Goal: Information Seeking & Learning: Learn about a topic

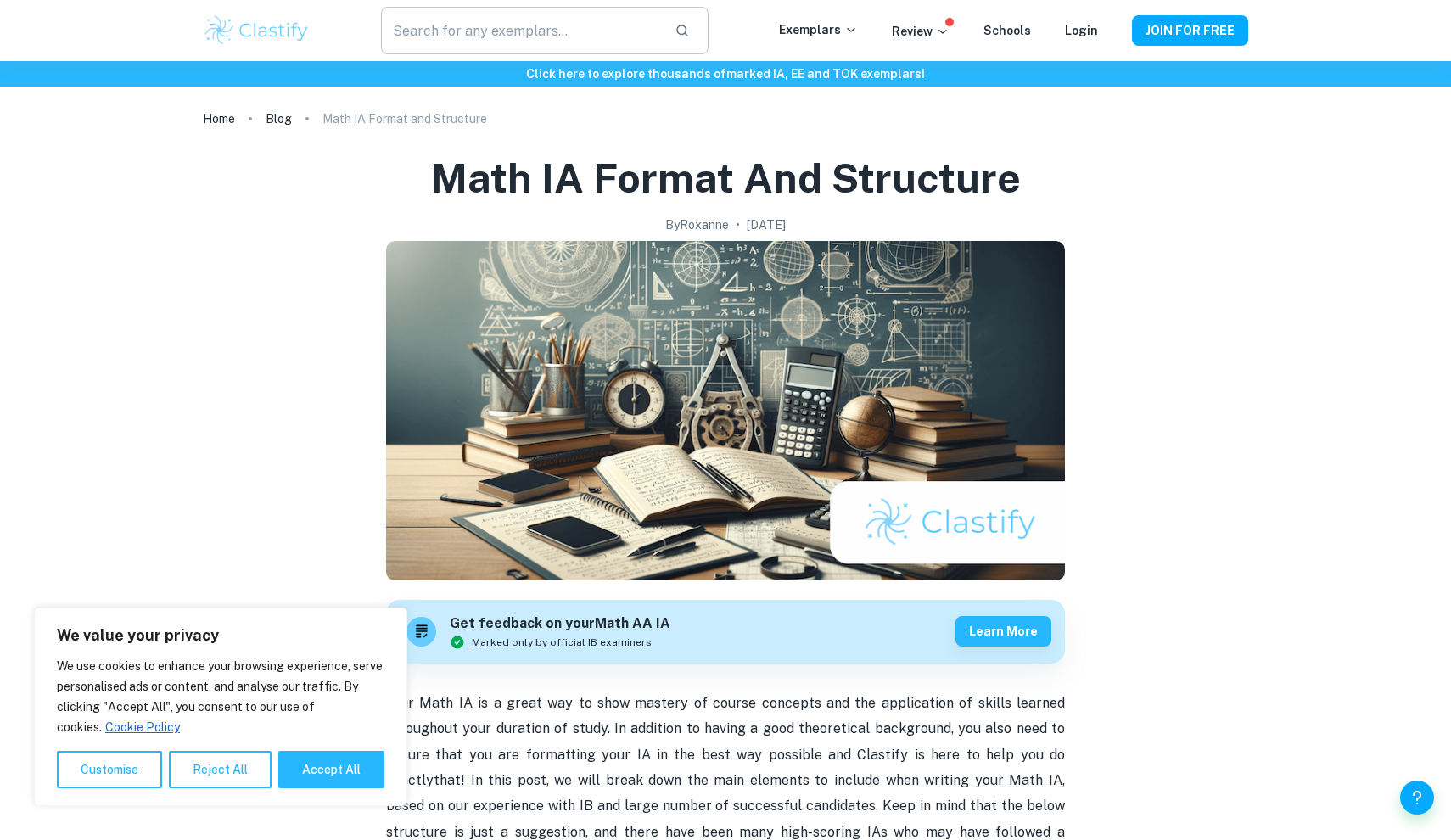
click at [595, 28] on input "text" at bounding box center [521, 30] width 280 height 48
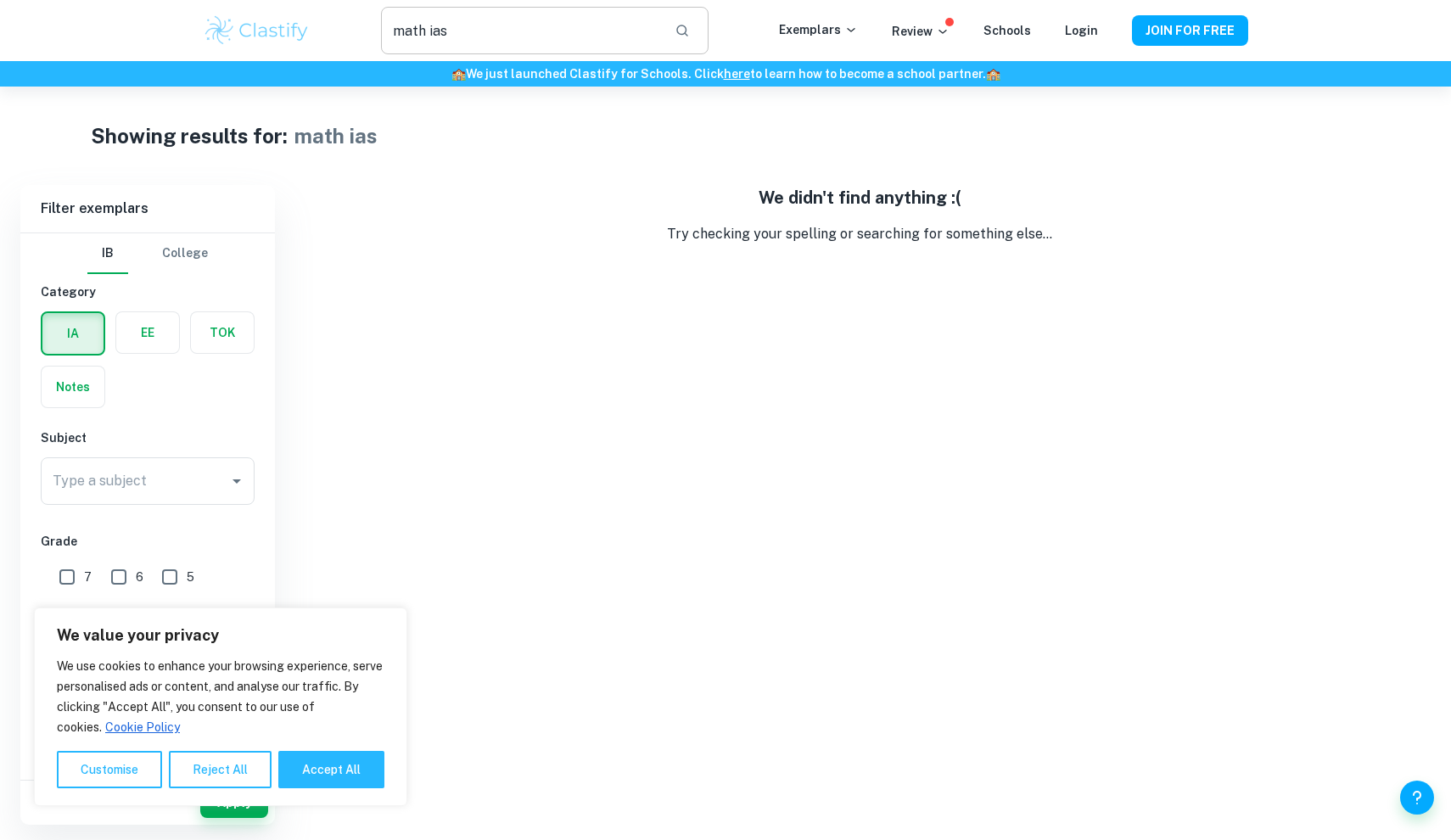
click at [473, 36] on input "math ias" at bounding box center [521, 30] width 280 height 48
type input "math"
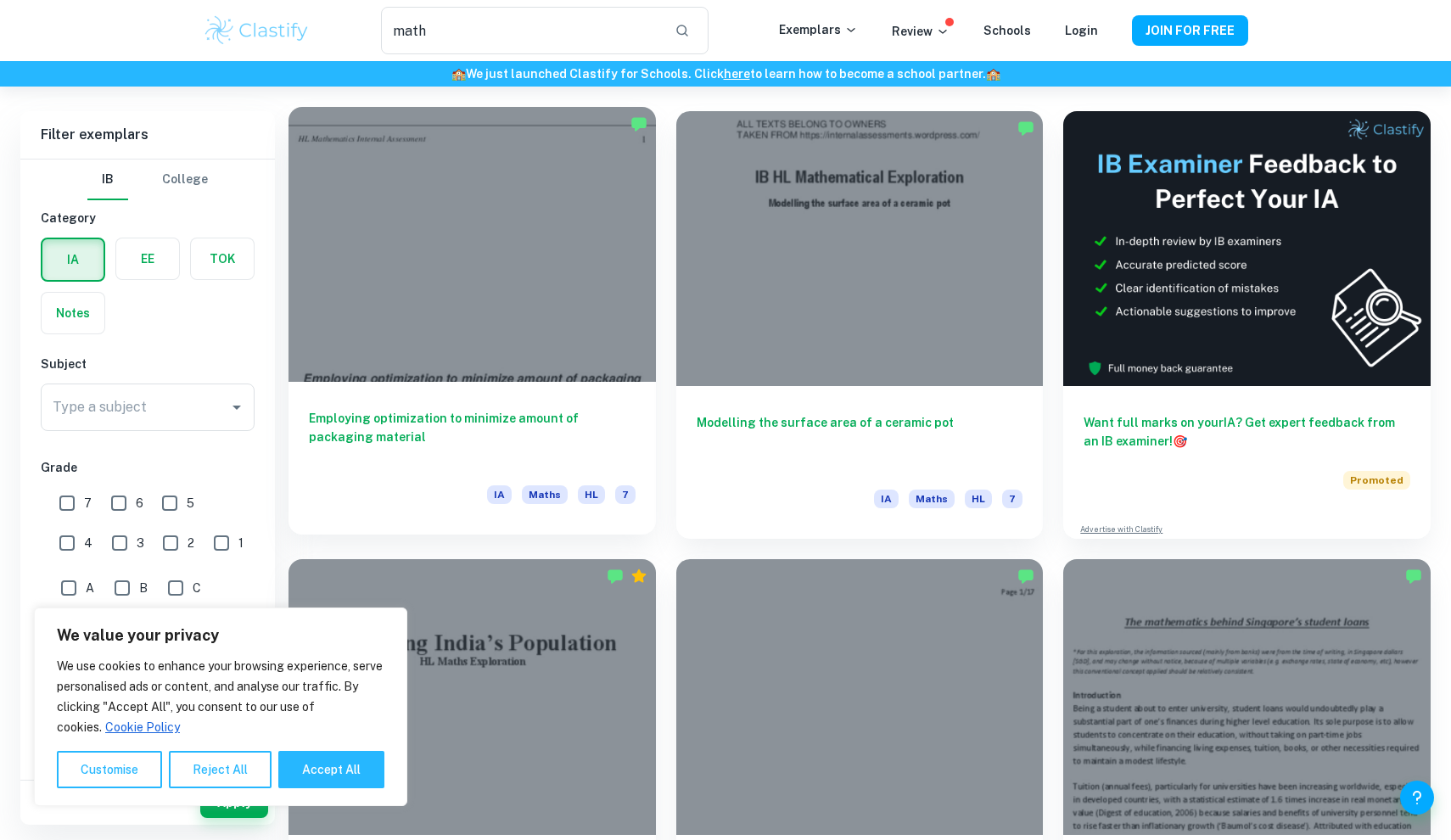
scroll to position [77, 0]
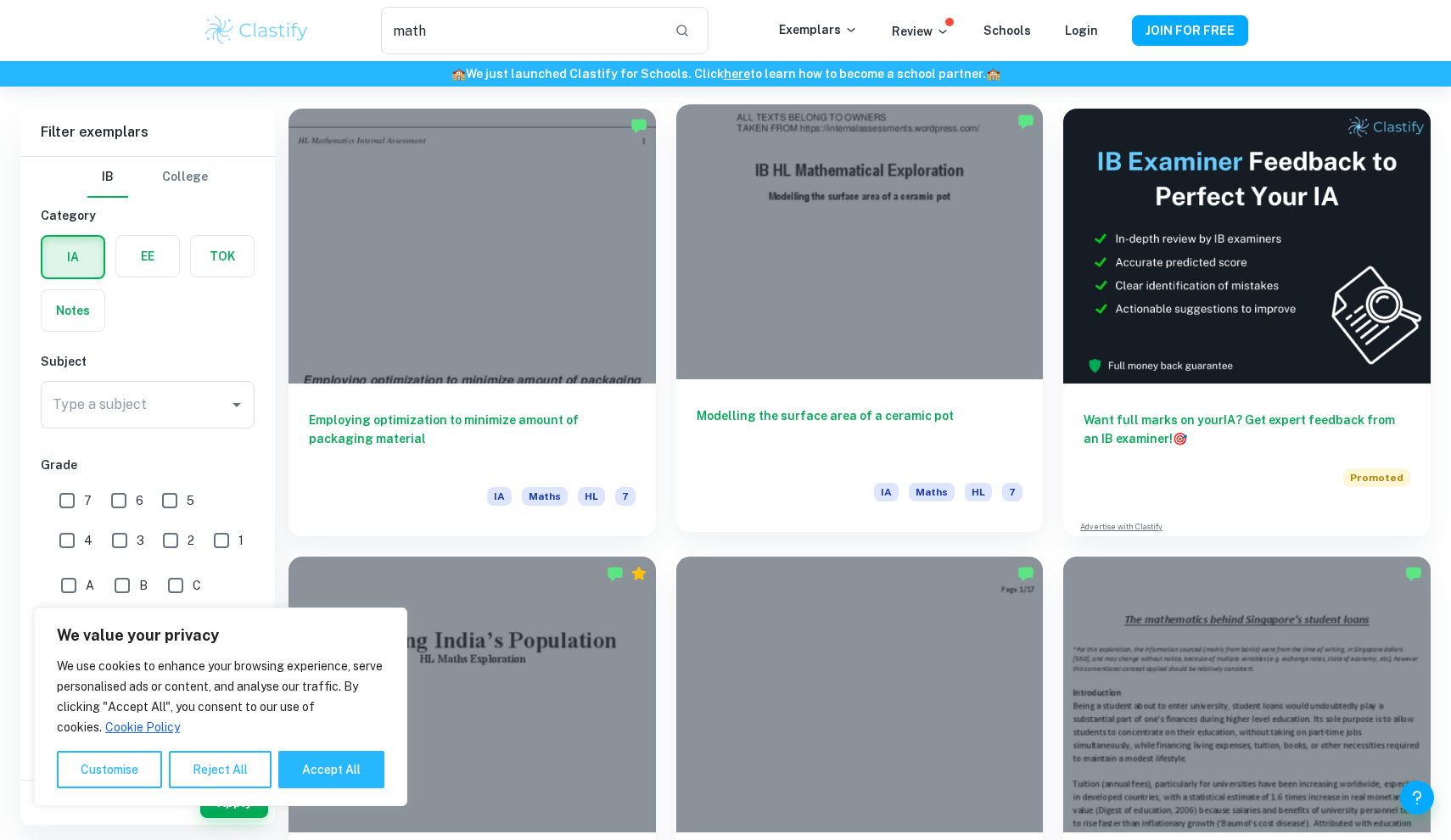
click at [727, 392] on div "Modelling the surface area of a ceramic pot IA Maths HL 7" at bounding box center [860, 455] width 368 height 153
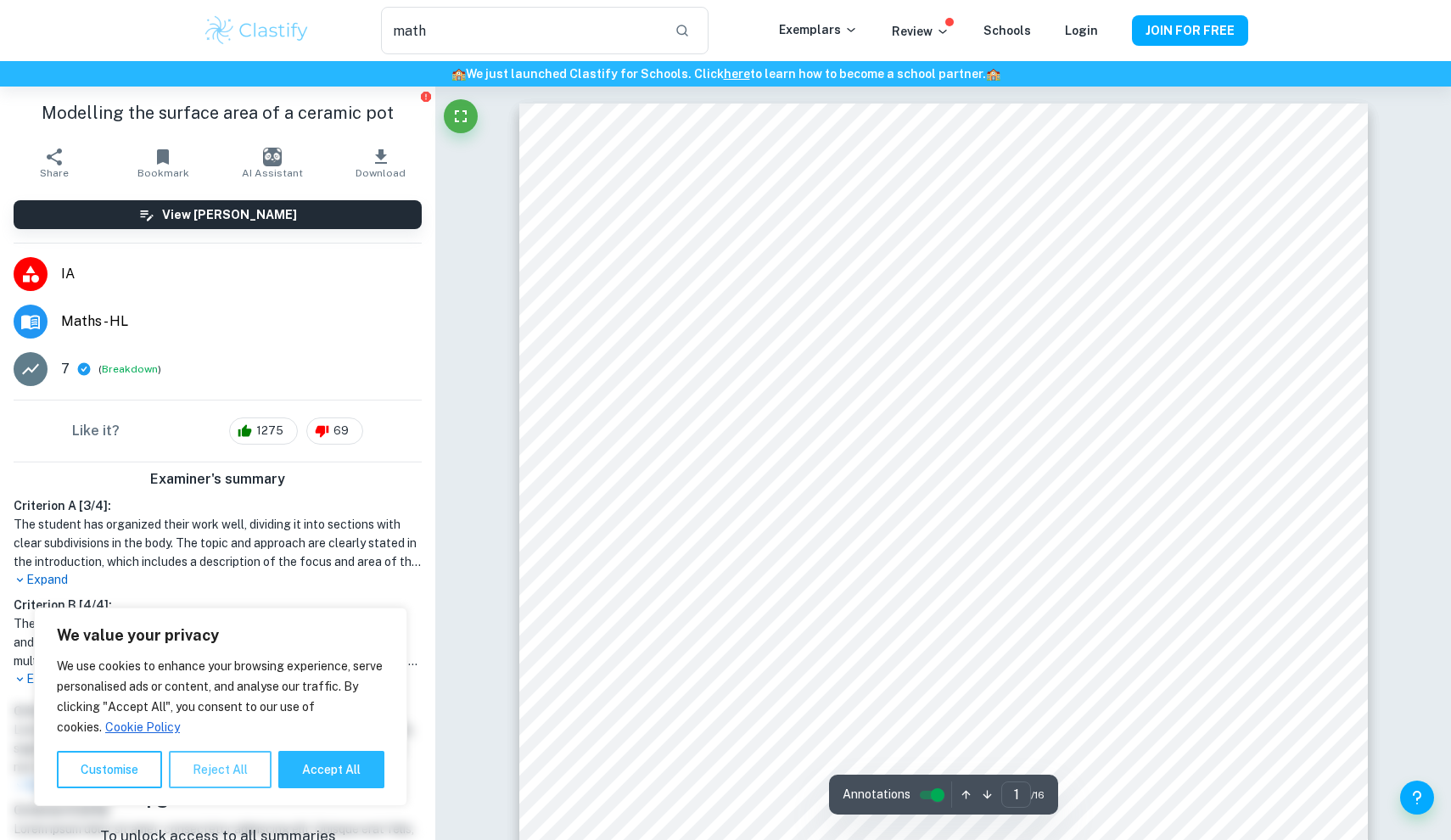
click at [247, 765] on button "Reject All" at bounding box center [221, 769] width 103 height 37
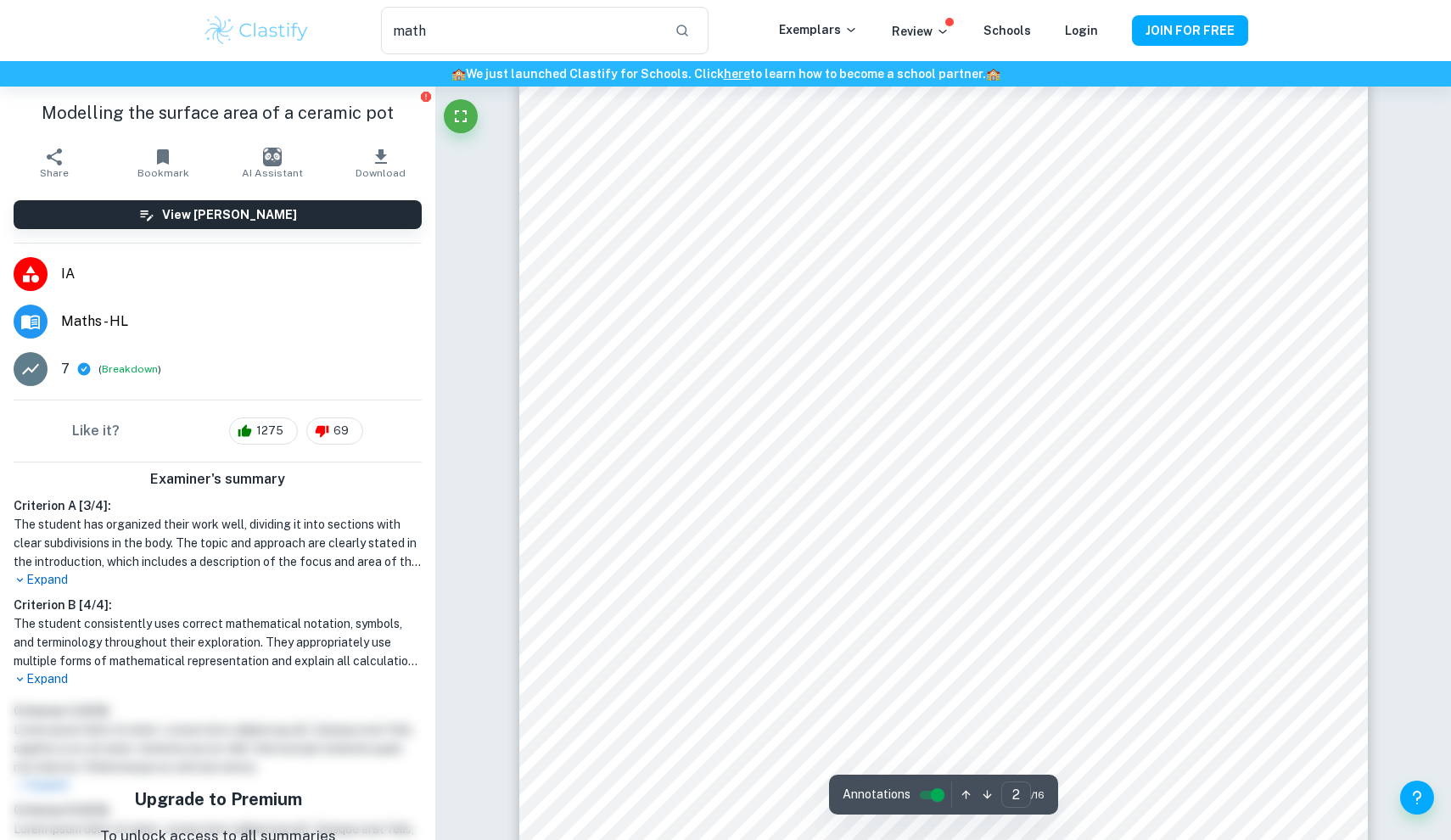
scroll to position [1480, 0]
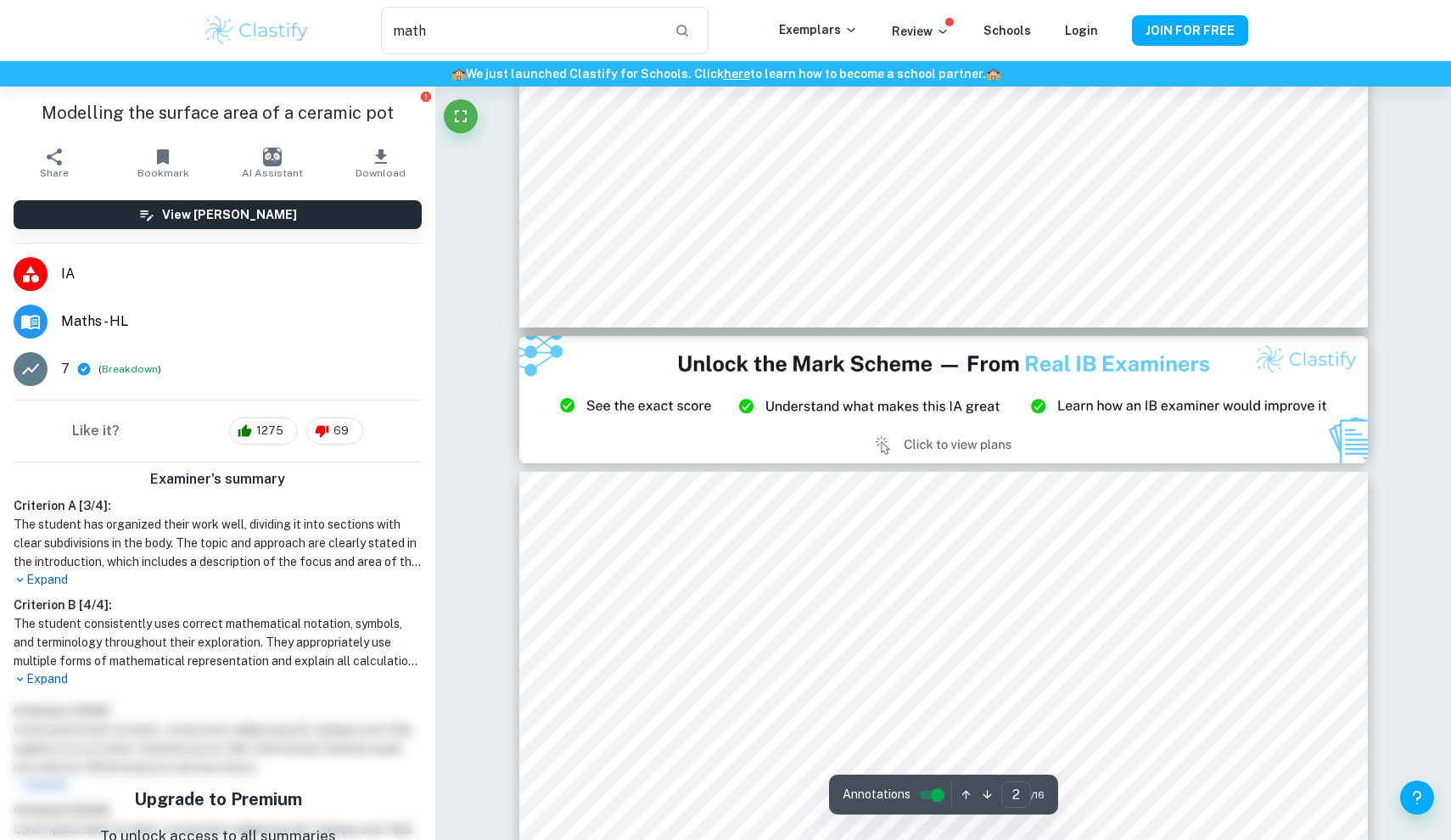
type input "3"
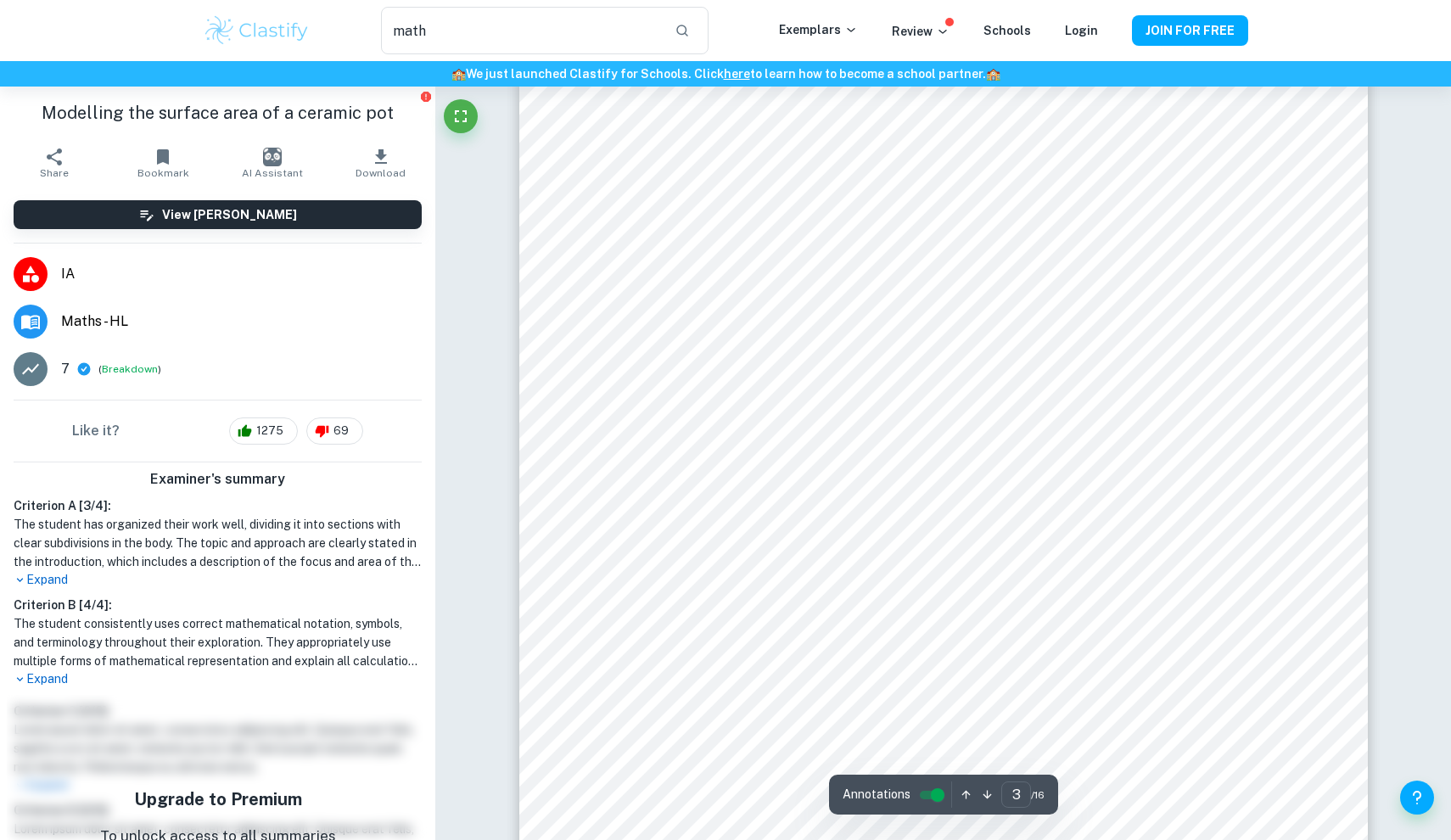
scroll to position [2902, 0]
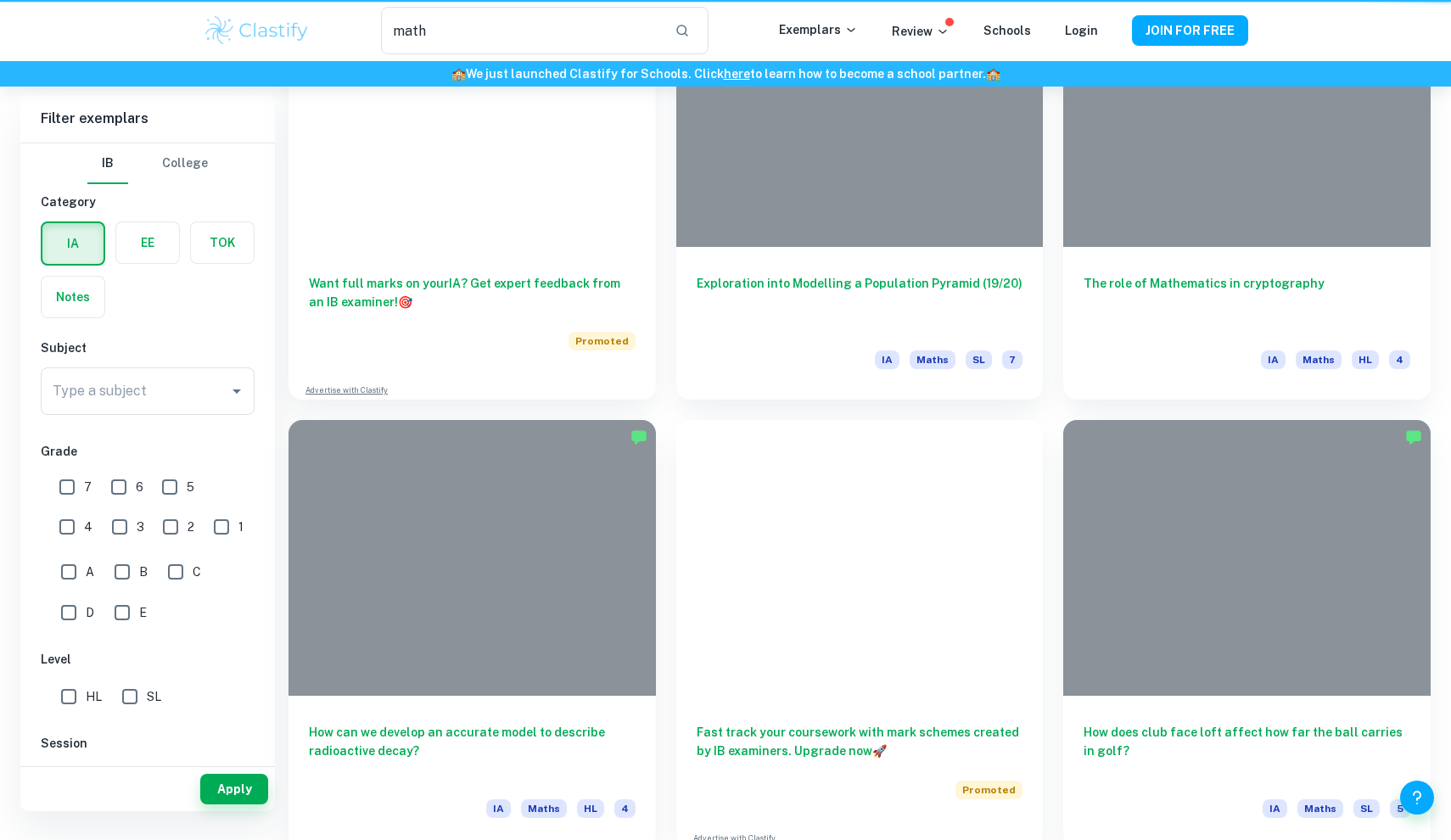
scroll to position [77, 0]
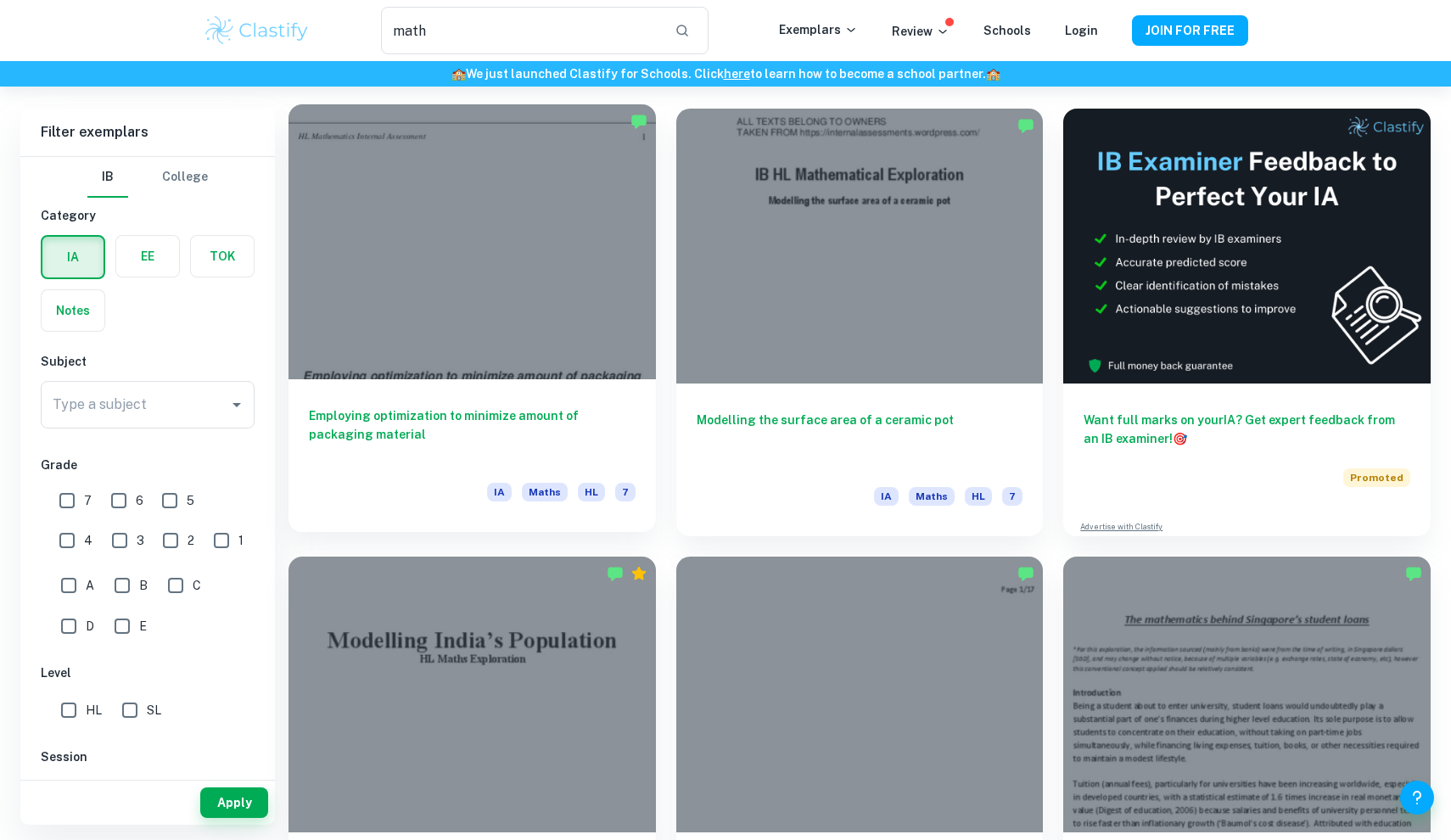
click at [611, 411] on h6 "Employing optimization to minimize amount of packaging material" at bounding box center [473, 435] width 327 height 56
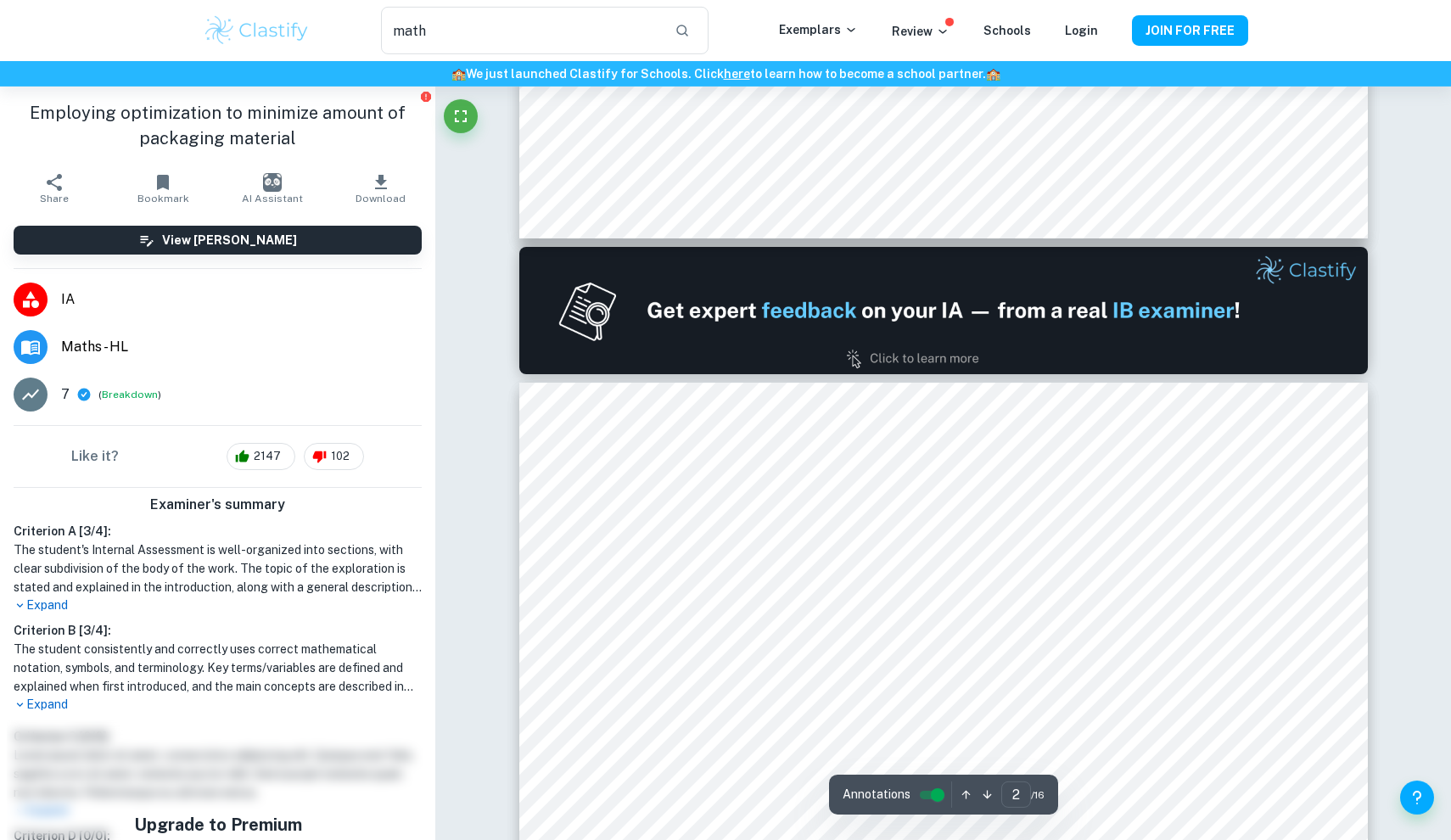
type input "1"
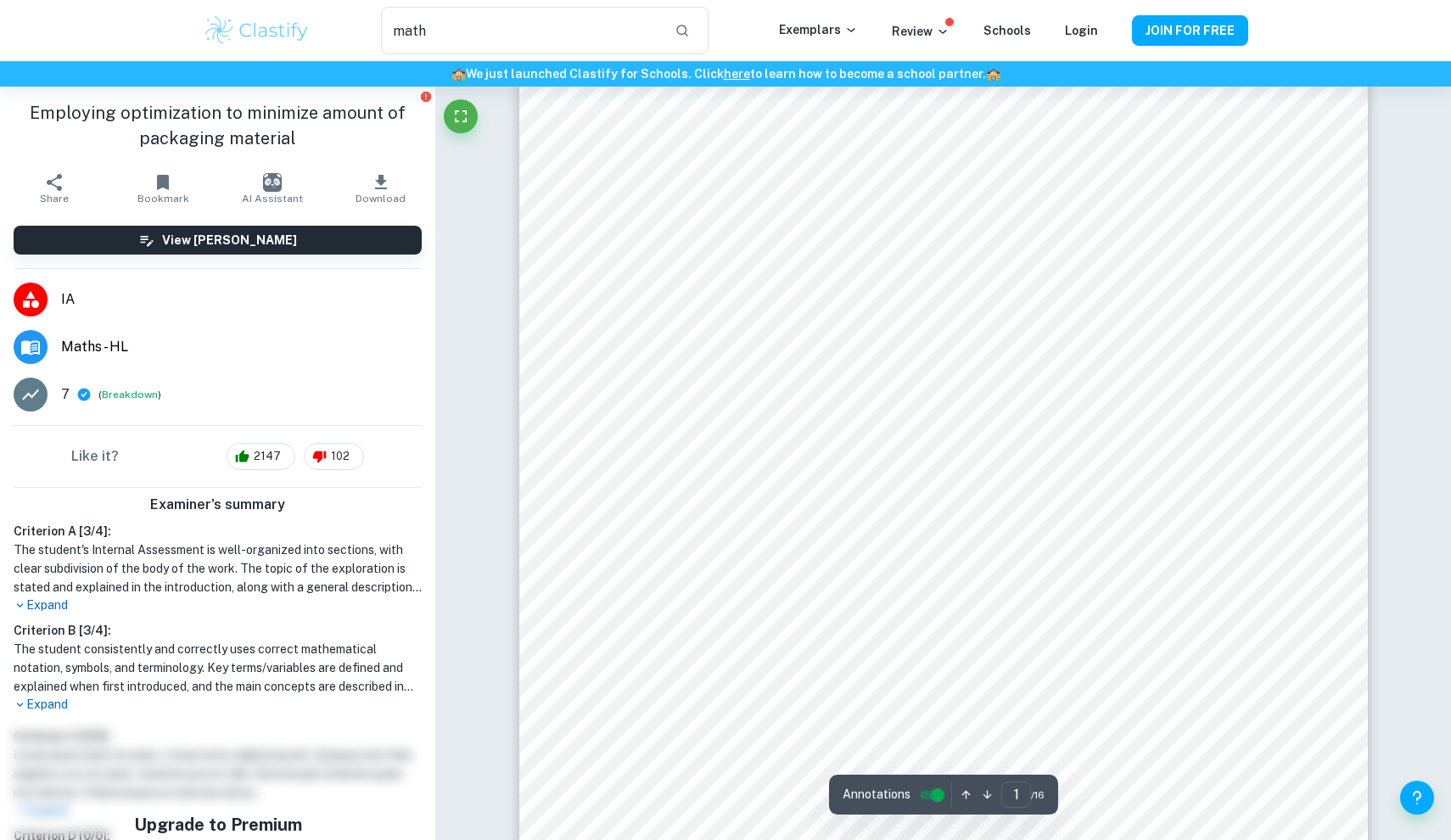
scroll to position [63, 0]
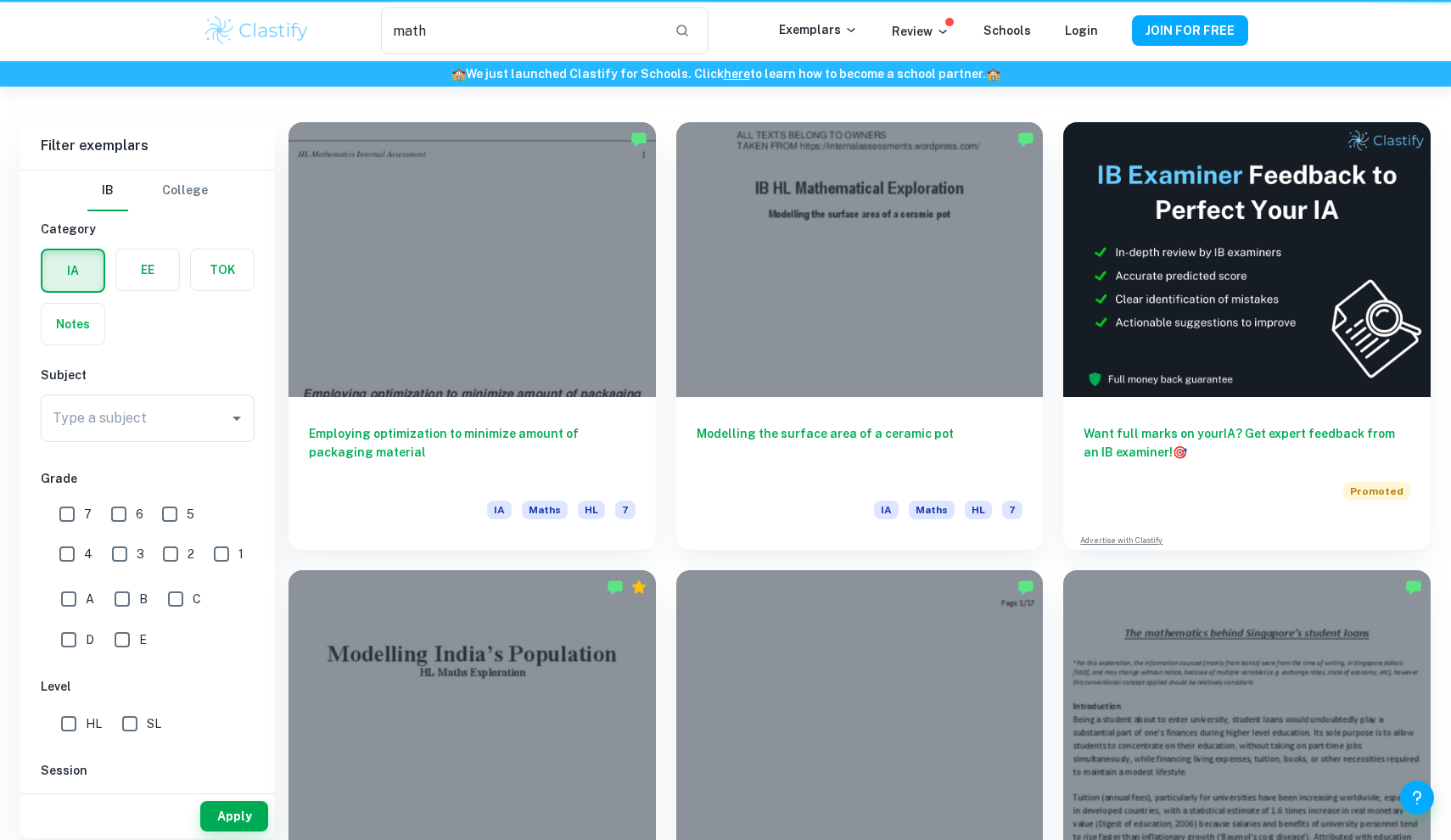
scroll to position [77, 0]
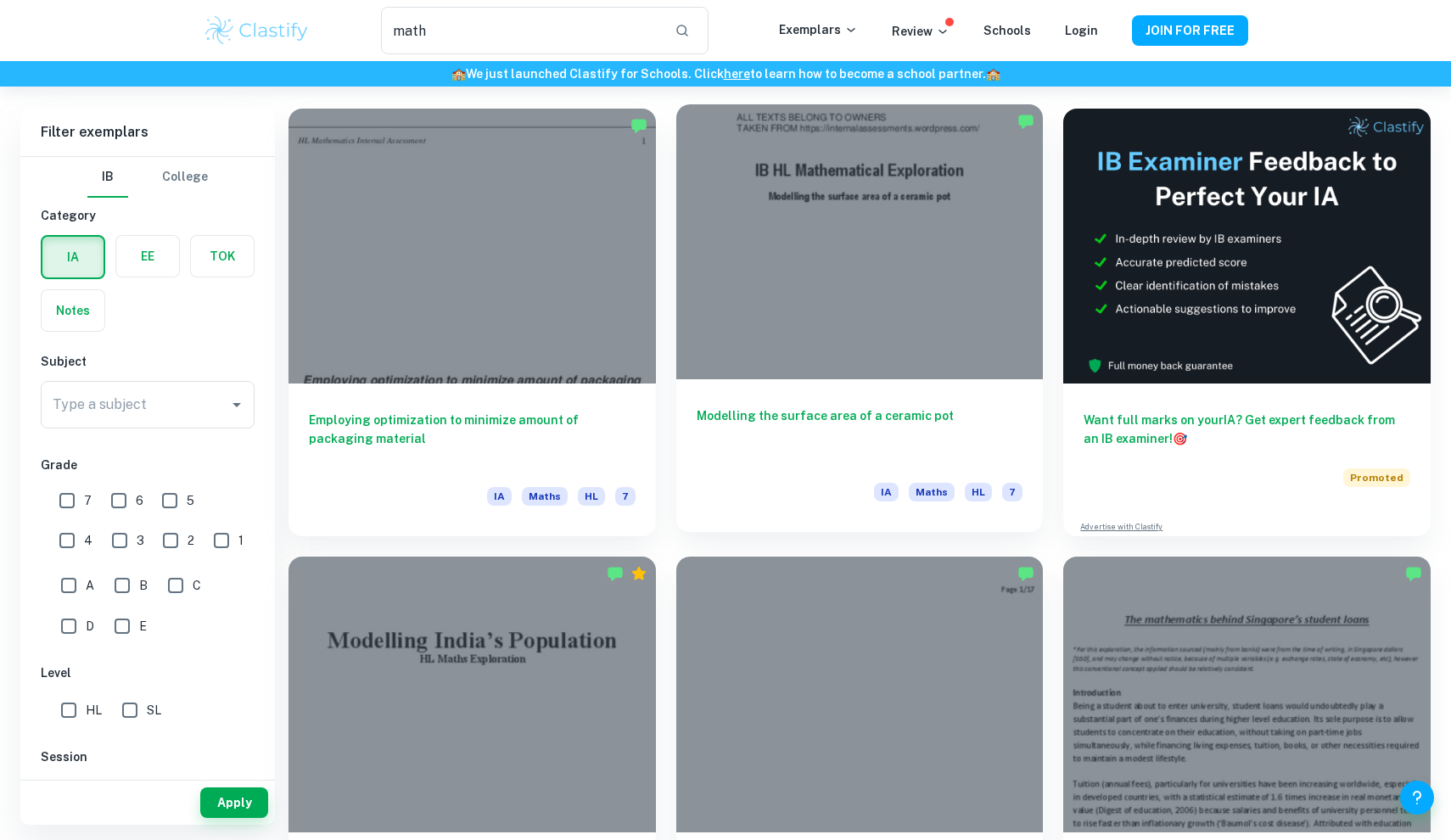
click at [856, 307] on div at bounding box center [860, 241] width 368 height 275
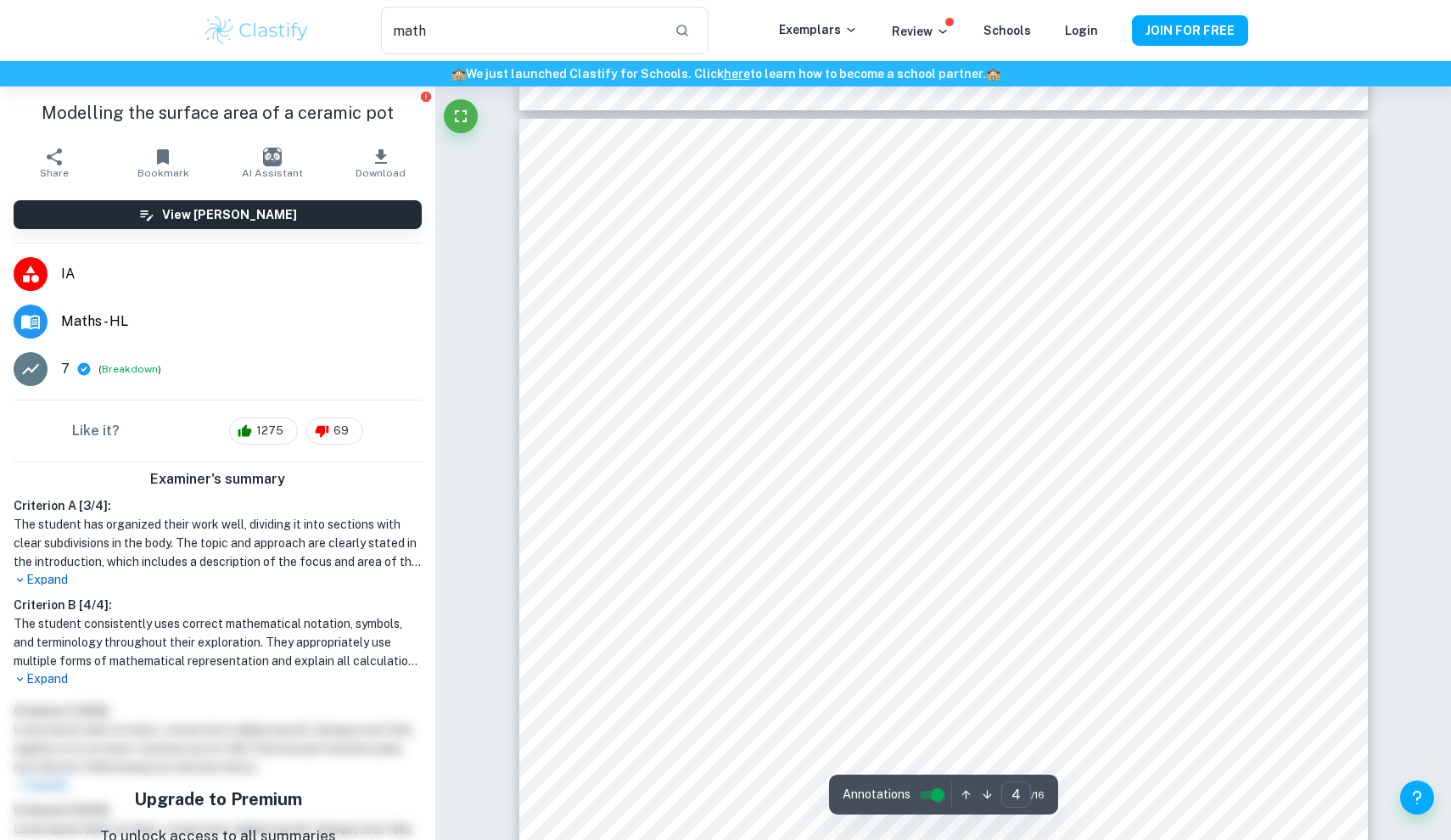
scroll to position [3882, 0]
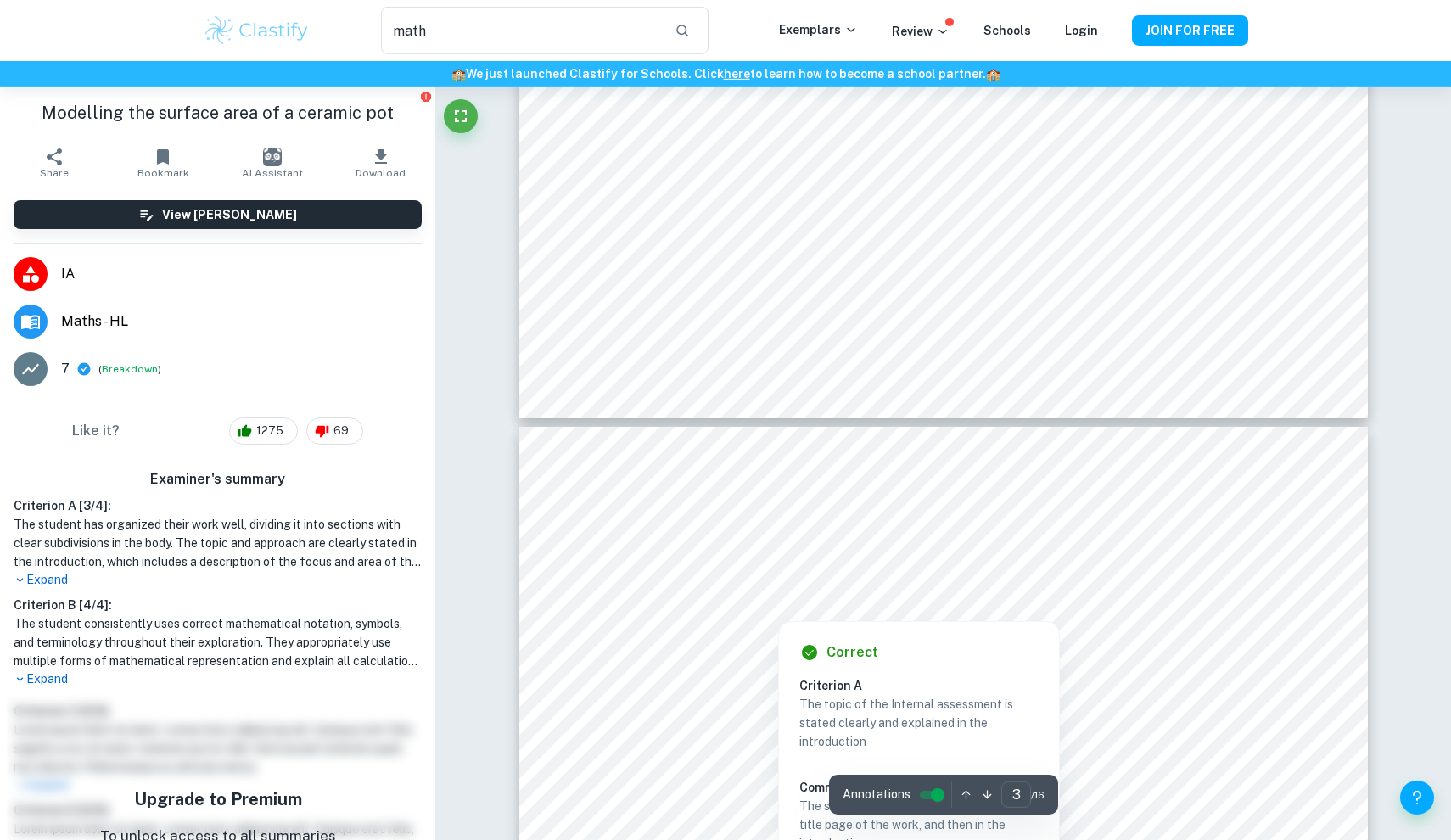
type input "4"
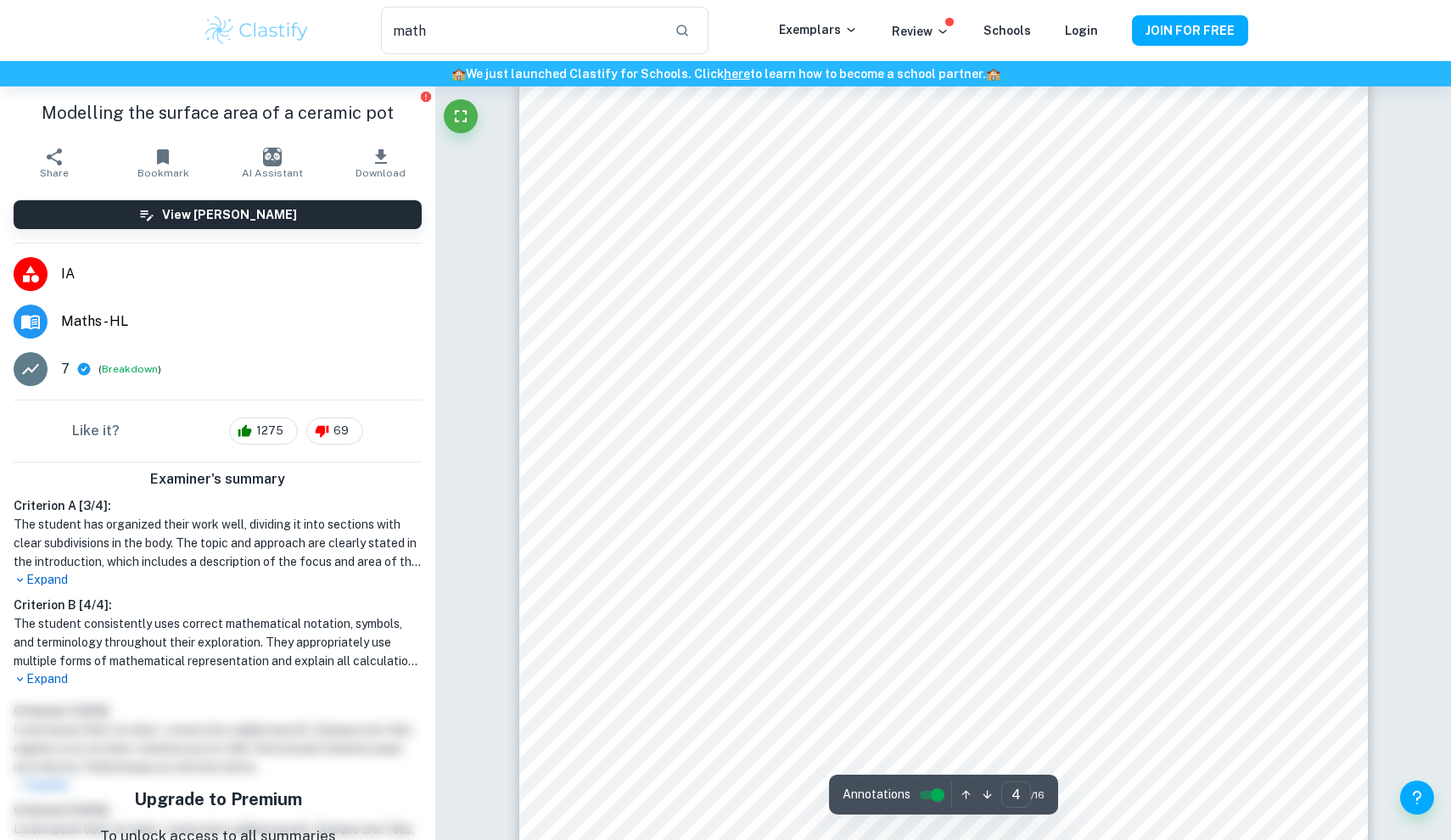
scroll to position [4329, 0]
